Goal: Understand process/instructions

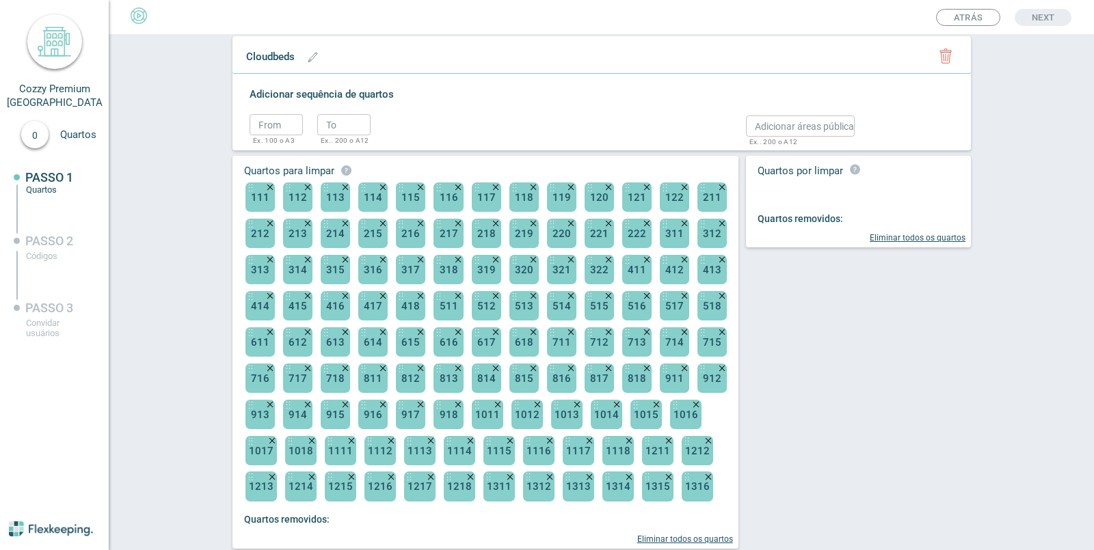
scroll to position [446, 0]
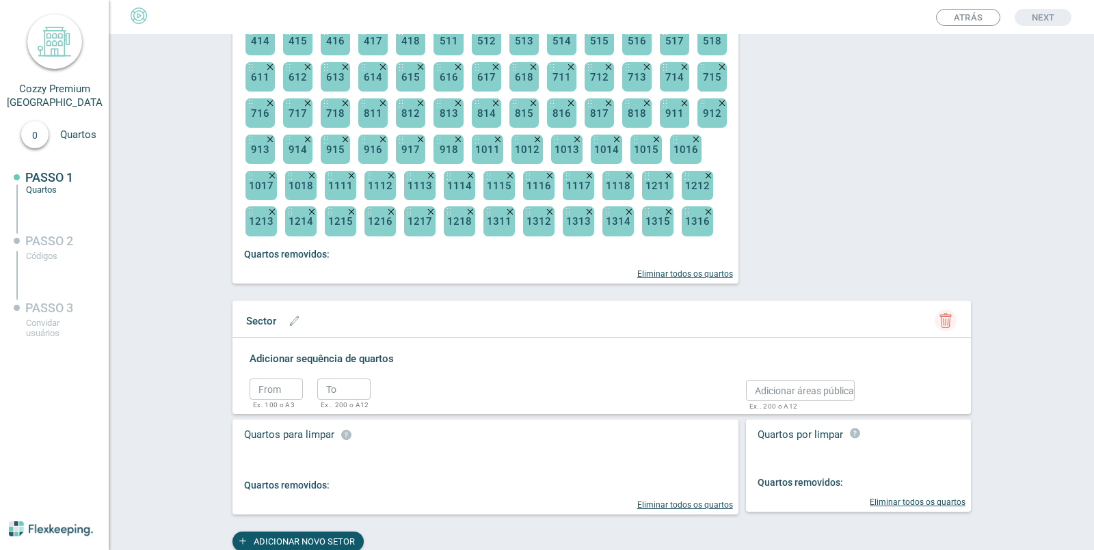
click at [945, 318] on icon "button" at bounding box center [945, 320] width 15 height 15
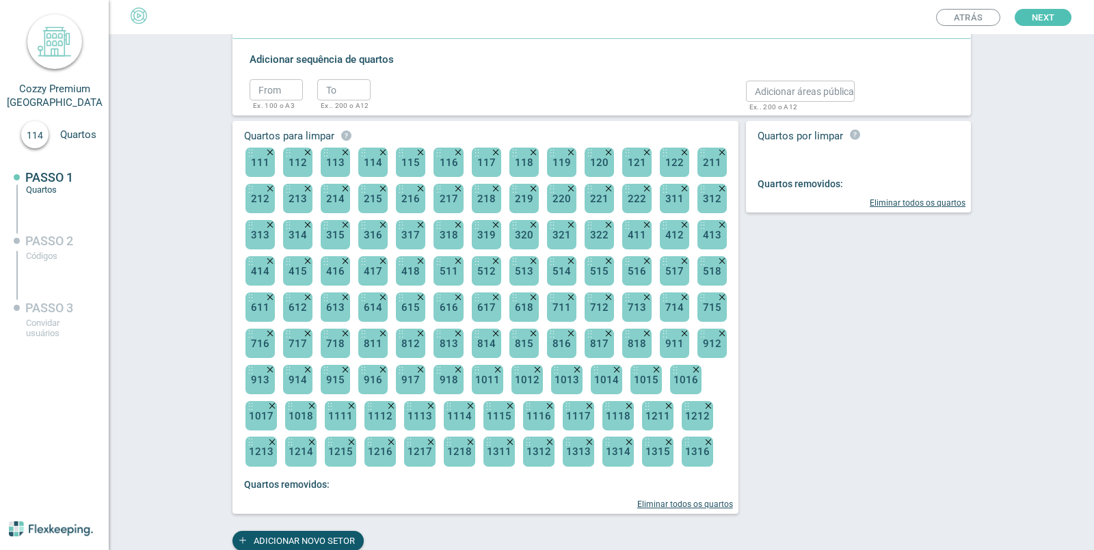
scroll to position [0, 0]
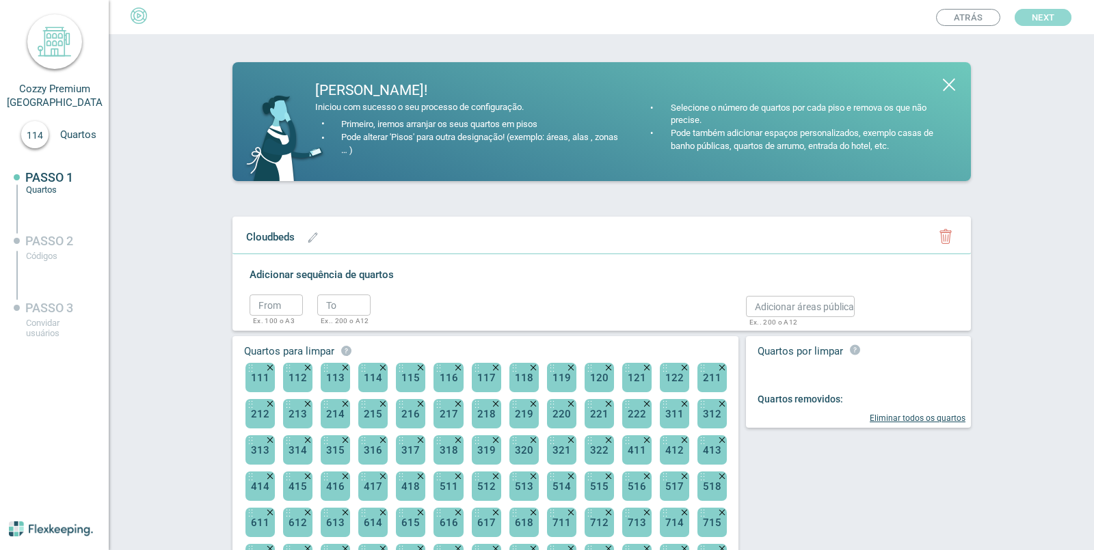
click at [1056, 17] on button "Next" at bounding box center [1043, 17] width 57 height 17
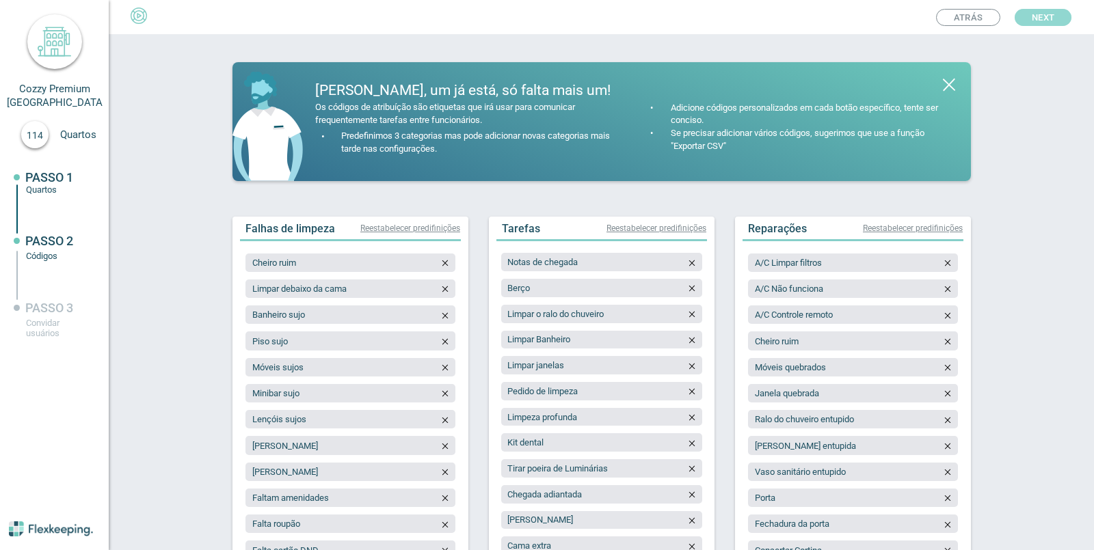
click at [1037, 9] on span "Next" at bounding box center [1043, 17] width 23 height 17
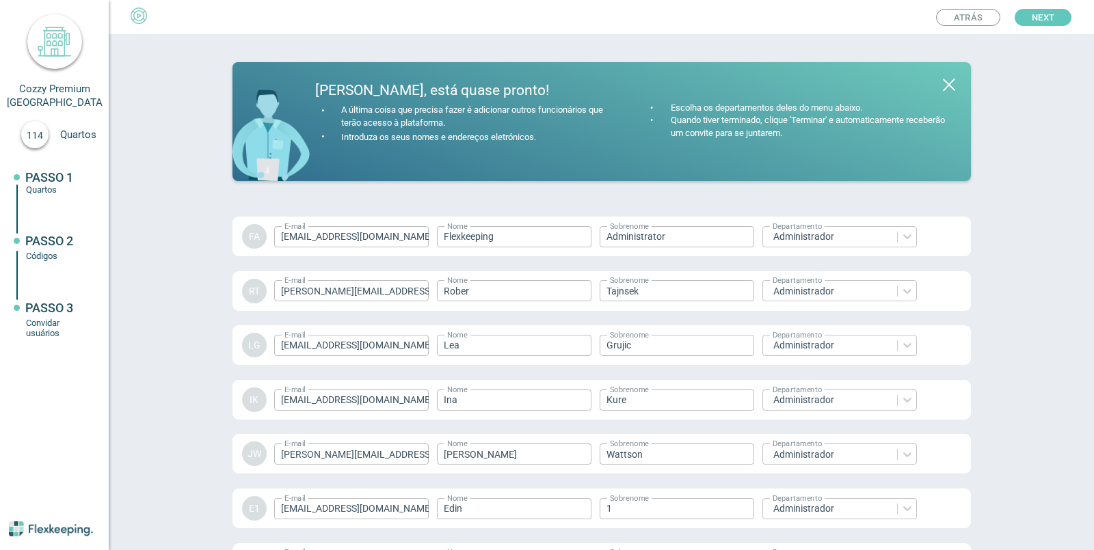
scroll to position [2032, 0]
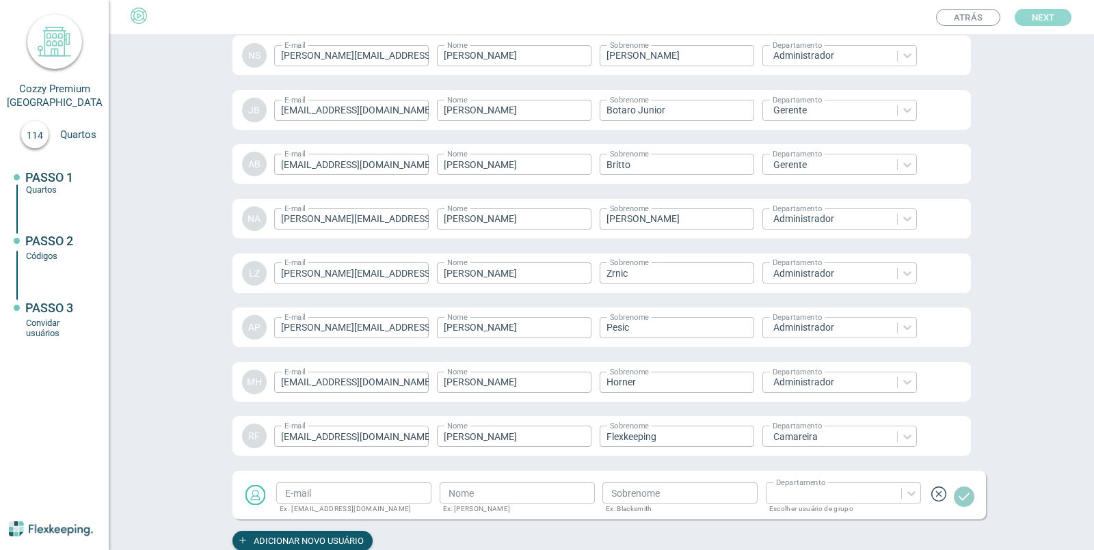
click at [1041, 16] on span "Next" at bounding box center [1043, 17] width 23 height 17
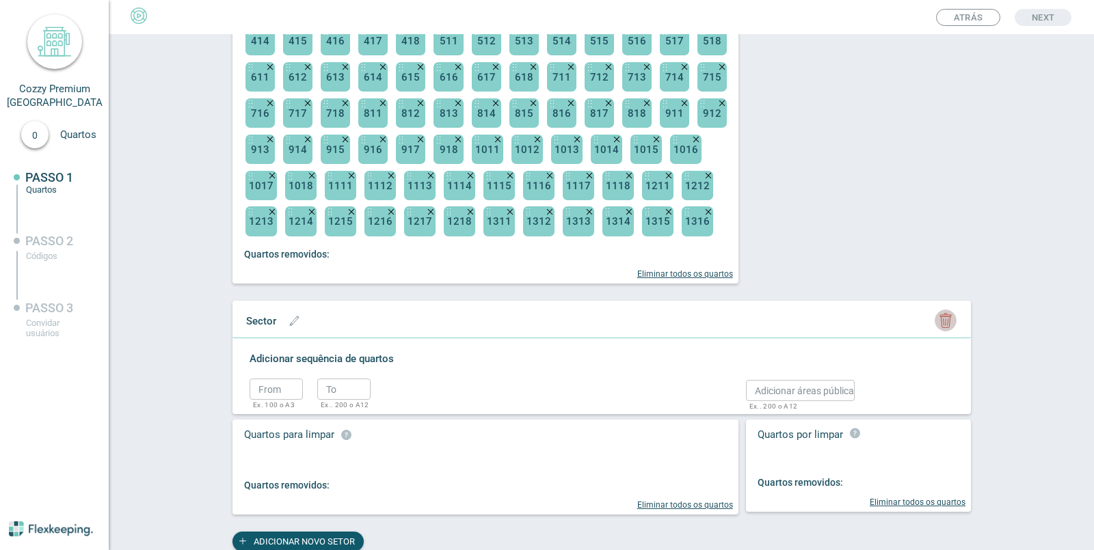
click at [944, 323] on icon "button" at bounding box center [945, 322] width 9 height 11
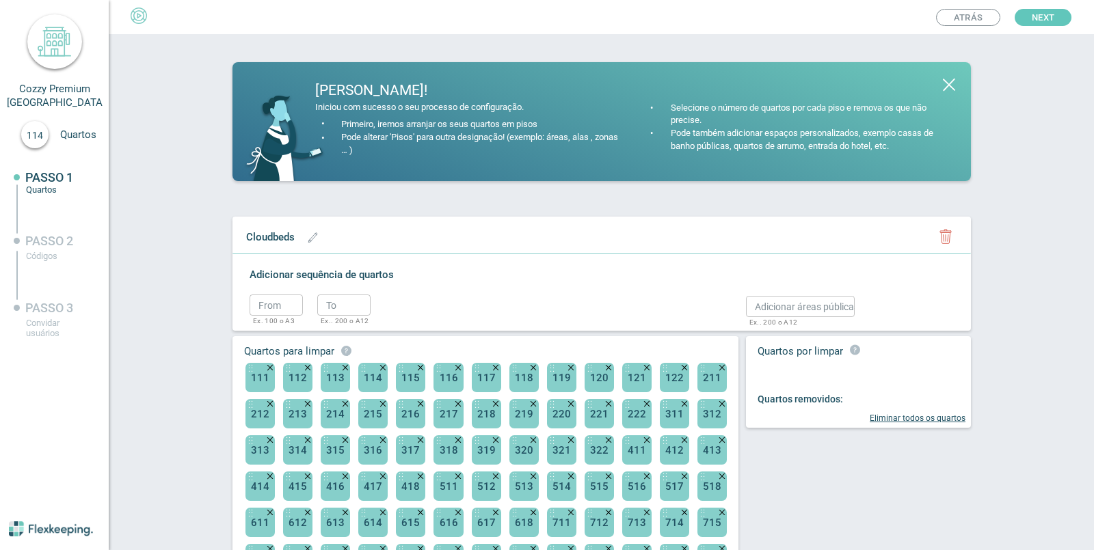
click at [1048, 19] on span "Next" at bounding box center [1043, 17] width 23 height 17
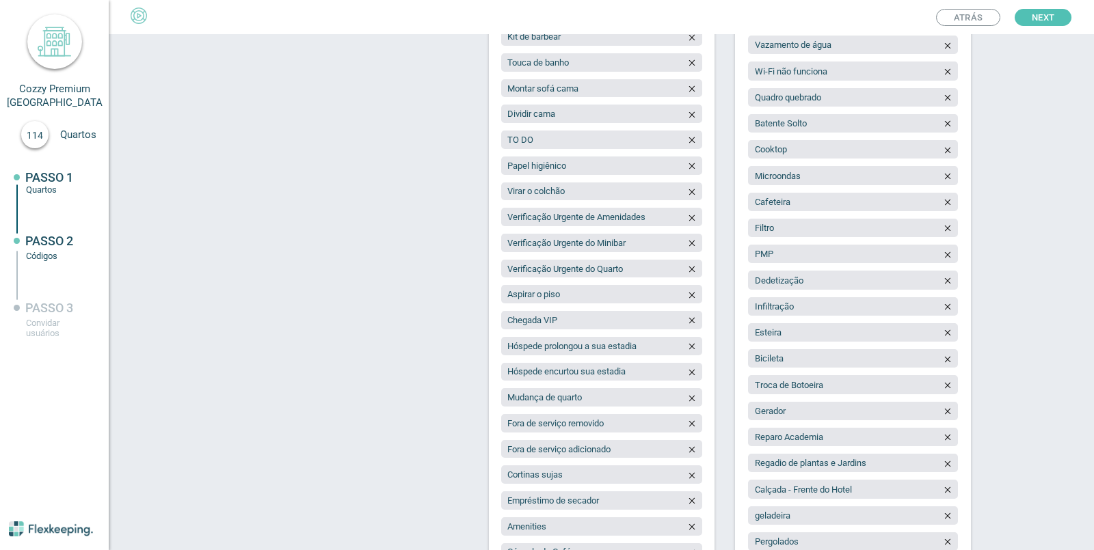
scroll to position [1181, 0]
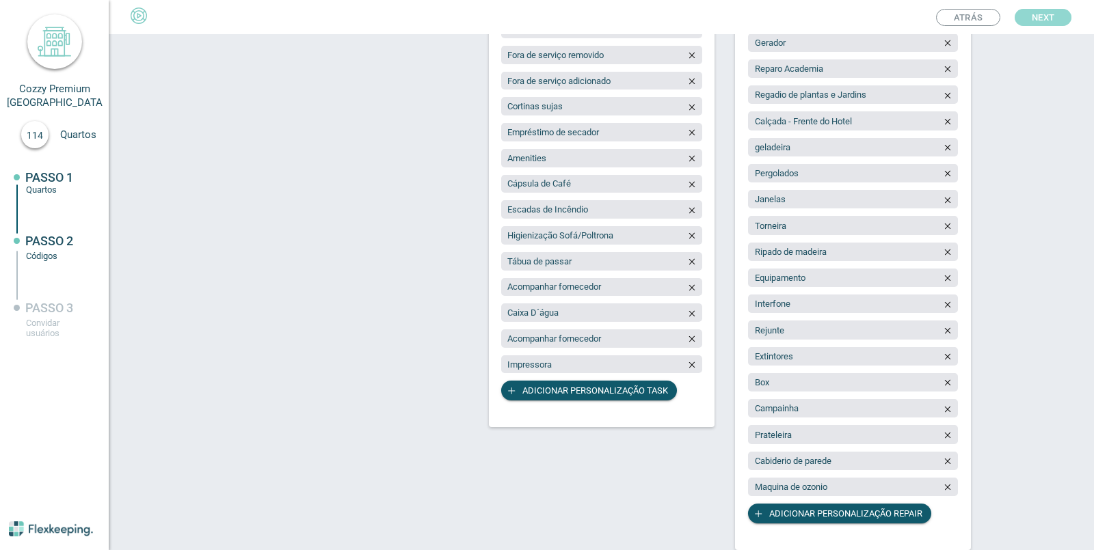
click at [1048, 24] on span "Next" at bounding box center [1043, 17] width 23 height 17
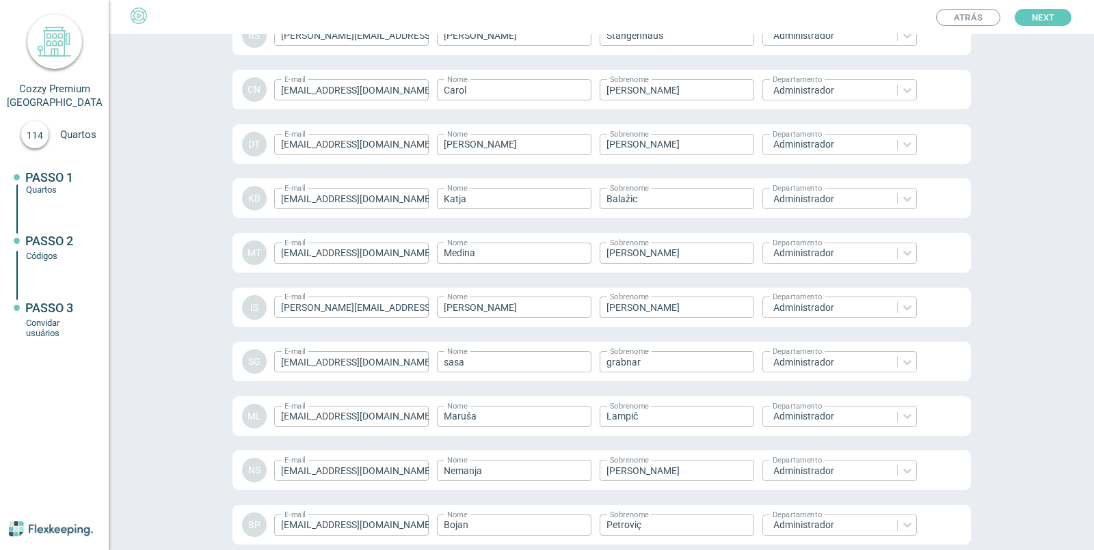
scroll to position [2032, 0]
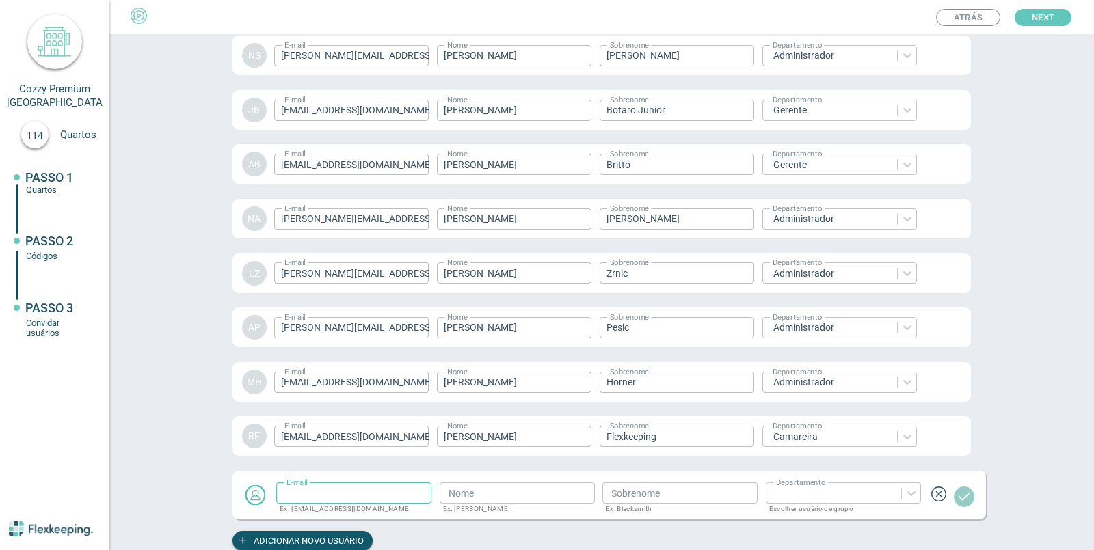
click at [1058, 21] on button "Next" at bounding box center [1043, 17] width 57 height 17
